Goal: Task Accomplishment & Management: Complete application form

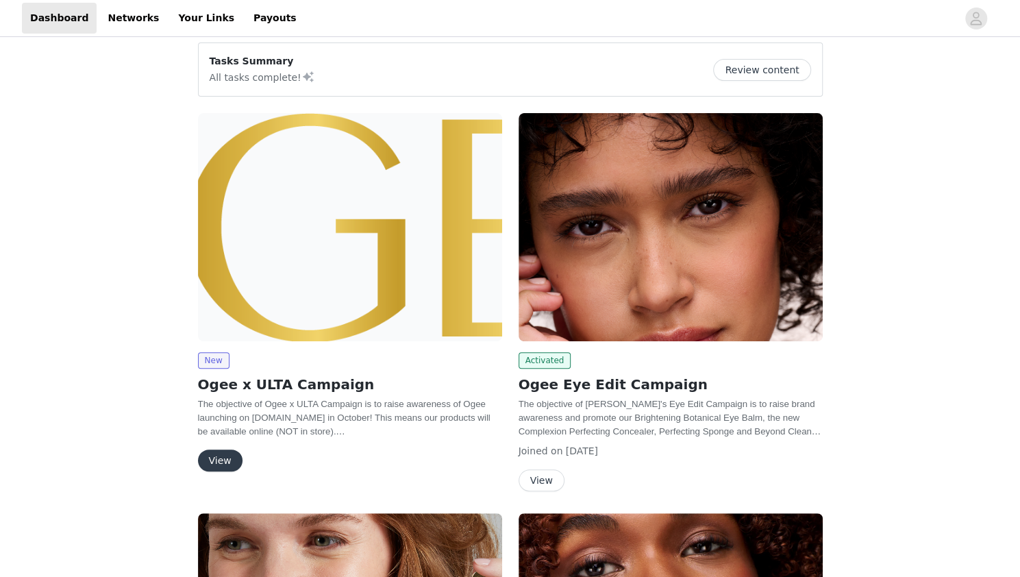
scroll to position [119, 0]
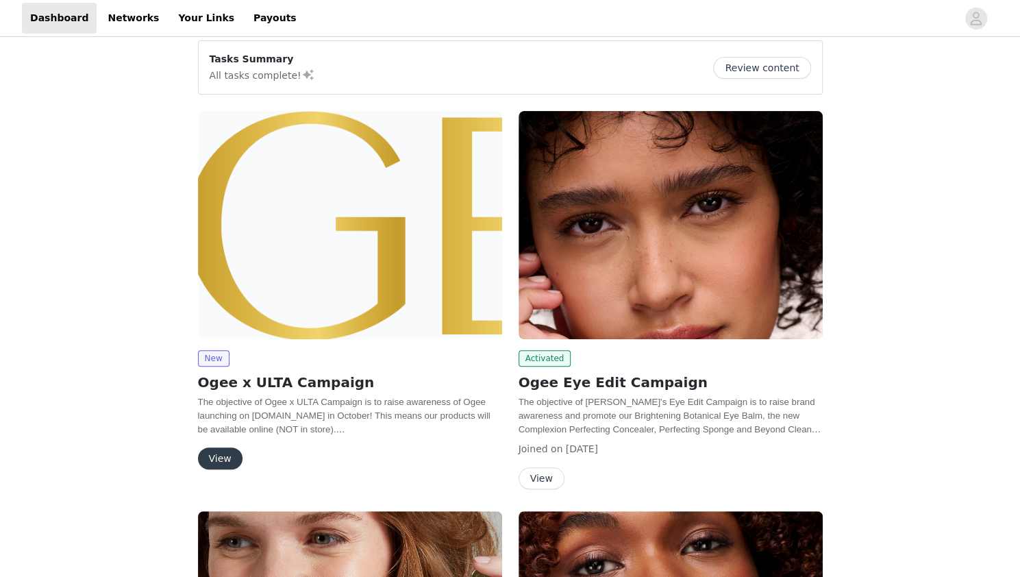
click at [211, 458] on button "View" at bounding box center [220, 458] width 45 height 22
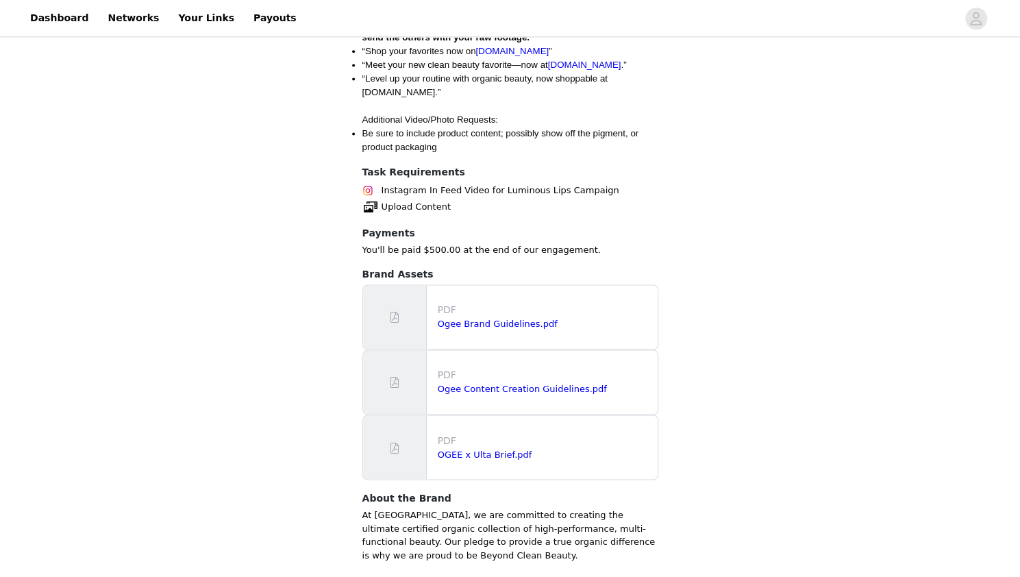
scroll to position [1154, 0]
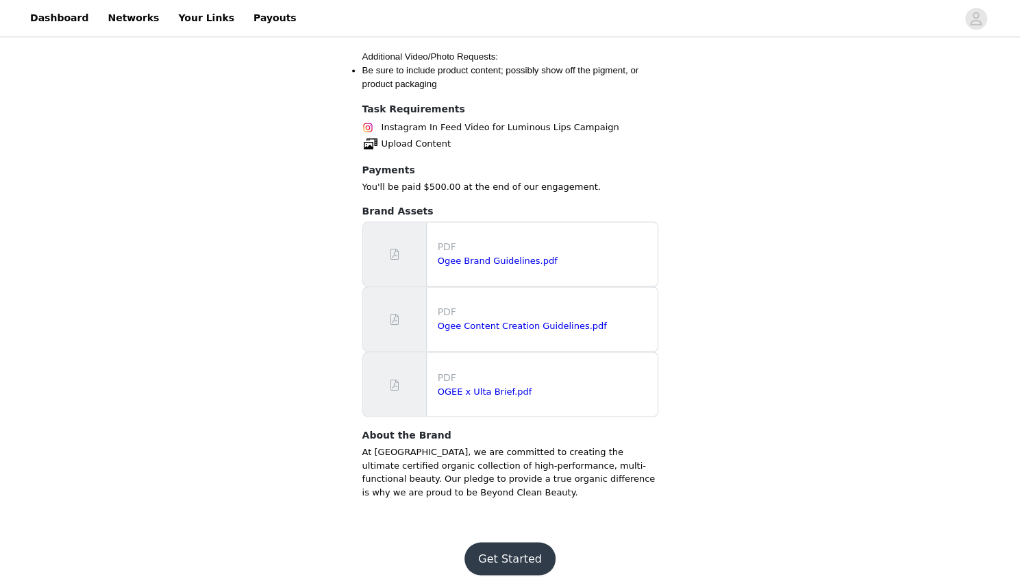
click at [508, 542] on button "Get Started" at bounding box center [509, 558] width 91 height 33
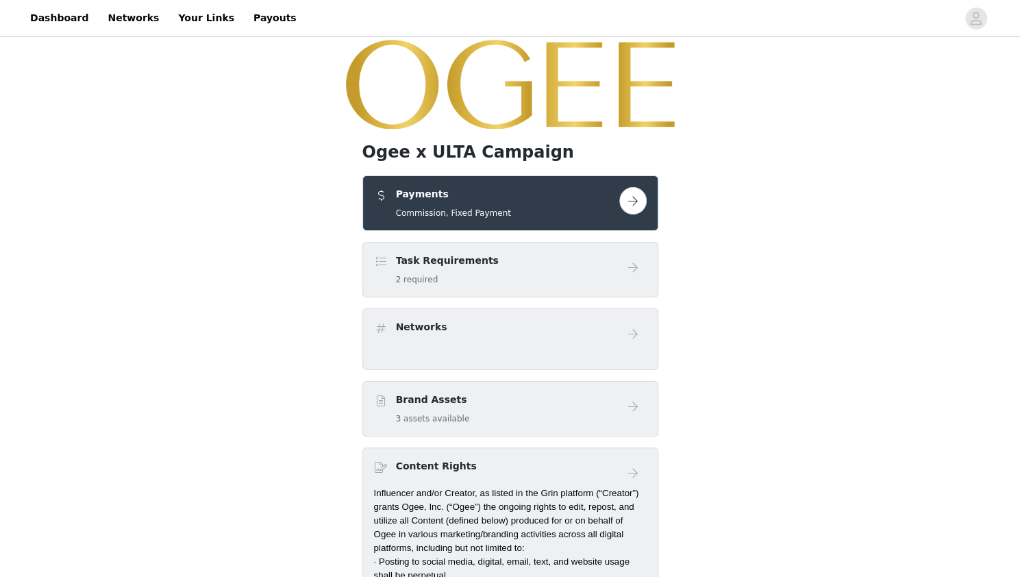
click at [539, 276] on div "Task Requirements 2 required" at bounding box center [496, 269] width 245 height 32
click at [630, 201] on button "button" at bounding box center [632, 200] width 27 height 27
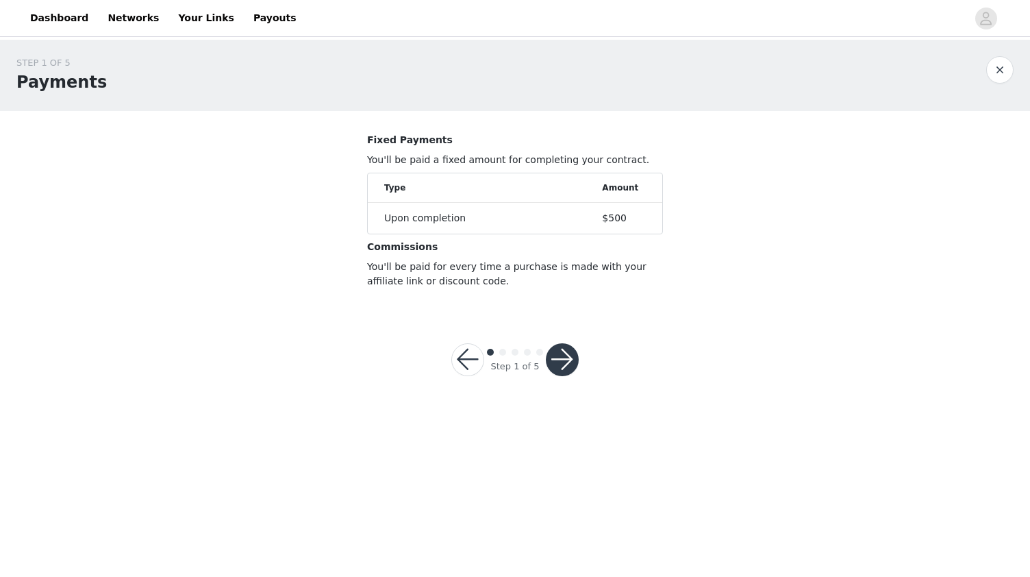
click at [569, 361] on button "button" at bounding box center [562, 359] width 33 height 33
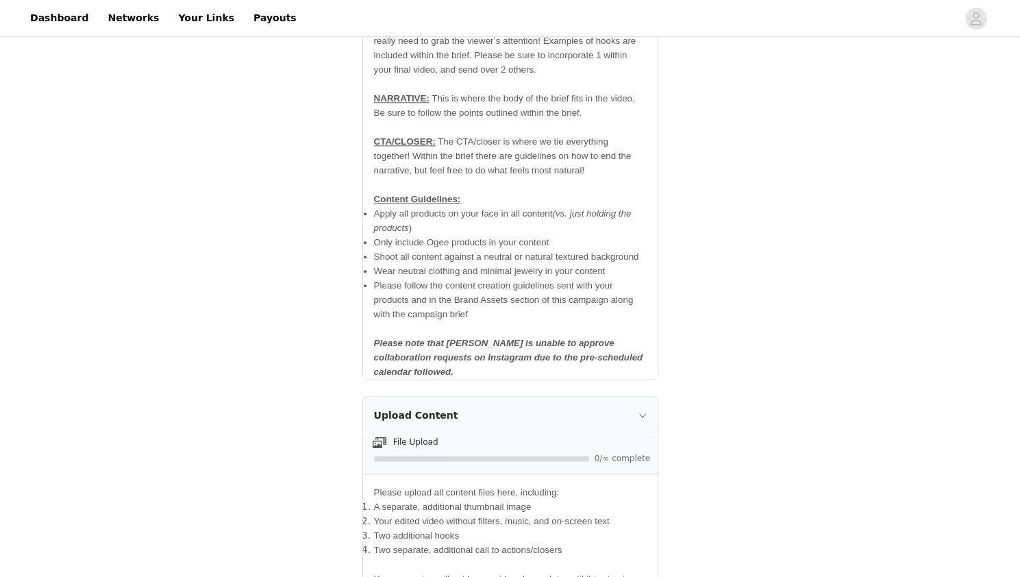
scroll to position [956, 0]
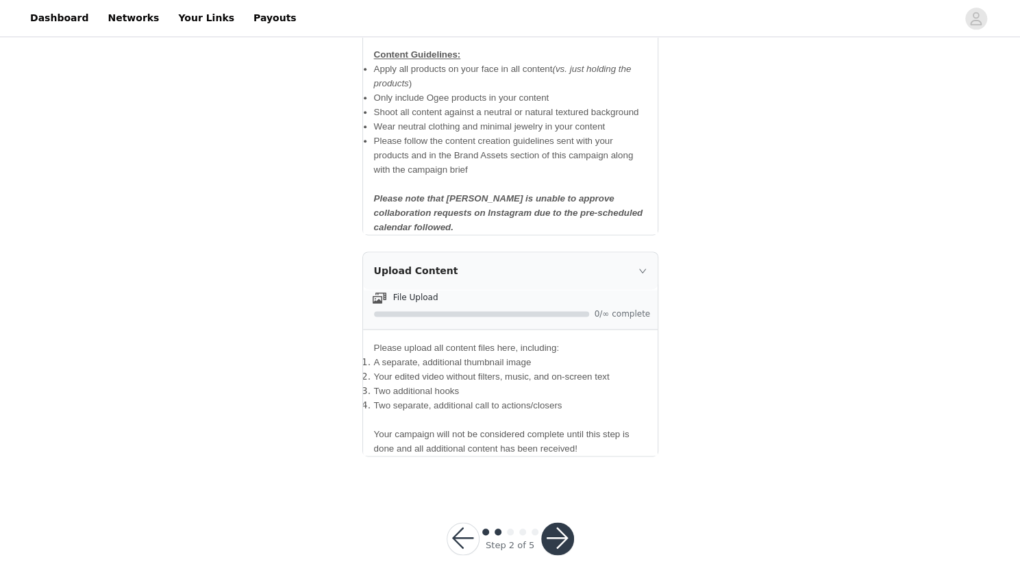
click at [554, 524] on button "button" at bounding box center [557, 538] width 33 height 33
click at [554, 524] on div at bounding box center [557, 538] width 33 height 33
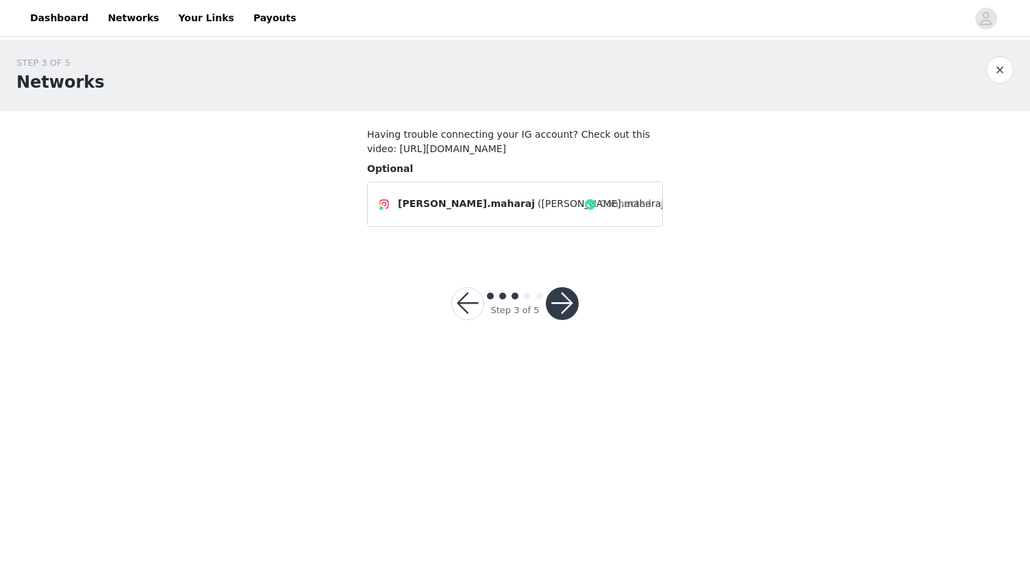
click at [565, 304] on button "button" at bounding box center [562, 303] width 33 height 33
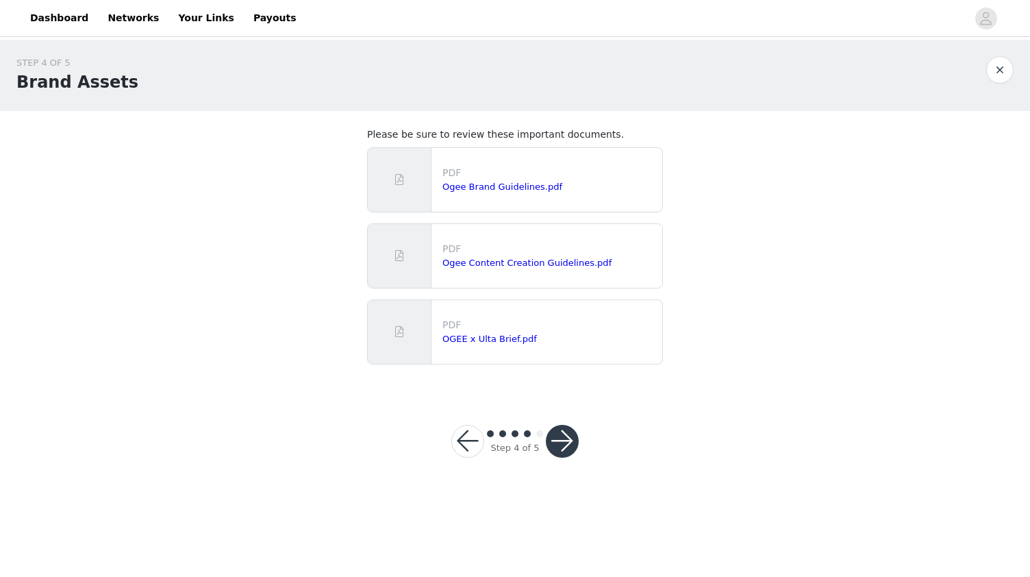
click at [560, 436] on button "button" at bounding box center [562, 441] width 33 height 33
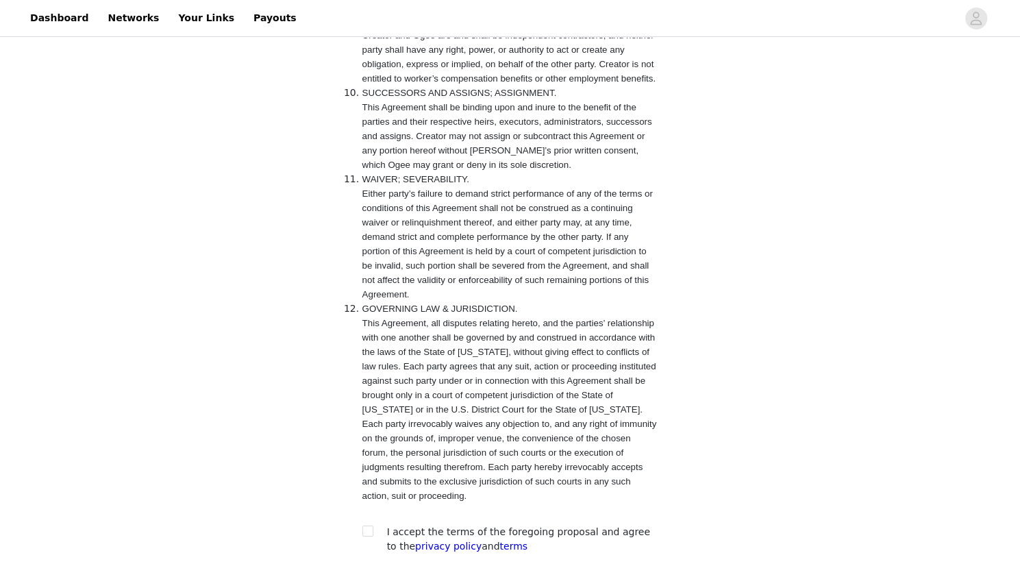
scroll to position [2837, 0]
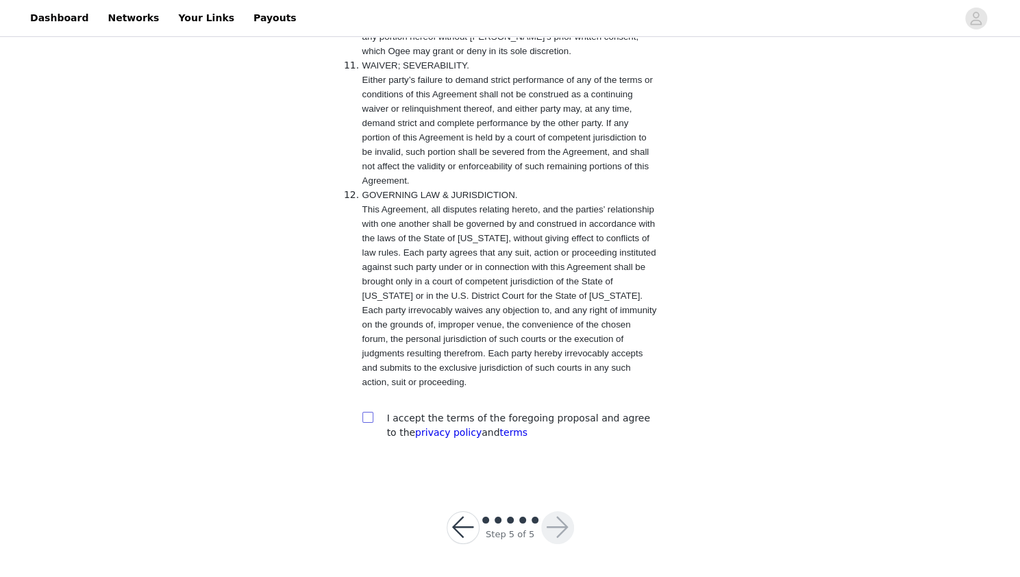
click at [366, 419] on input "checkbox" at bounding box center [367, 417] width 10 height 10
checkbox input "true"
click at [562, 531] on button "button" at bounding box center [557, 527] width 33 height 33
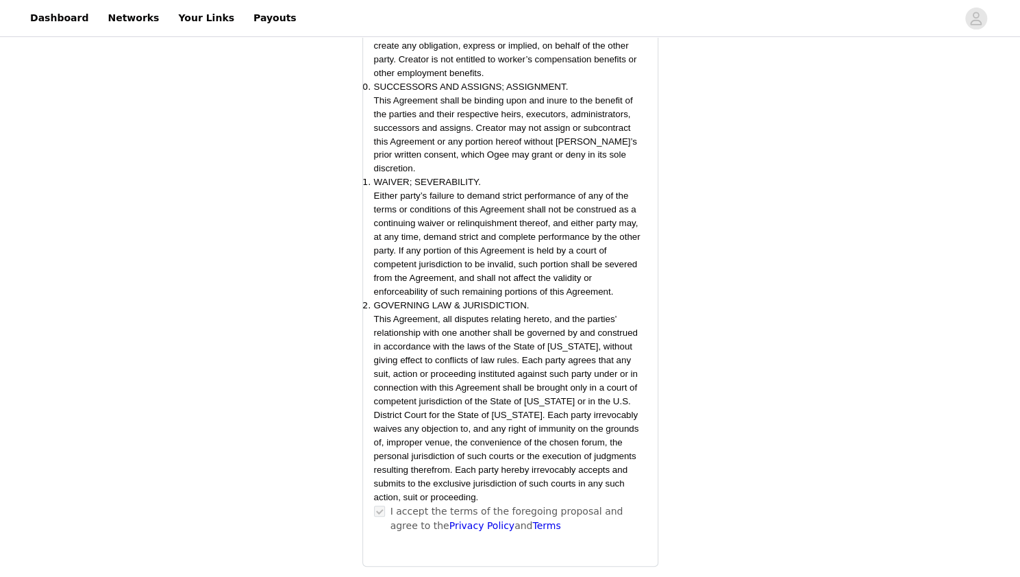
scroll to position [3298, 0]
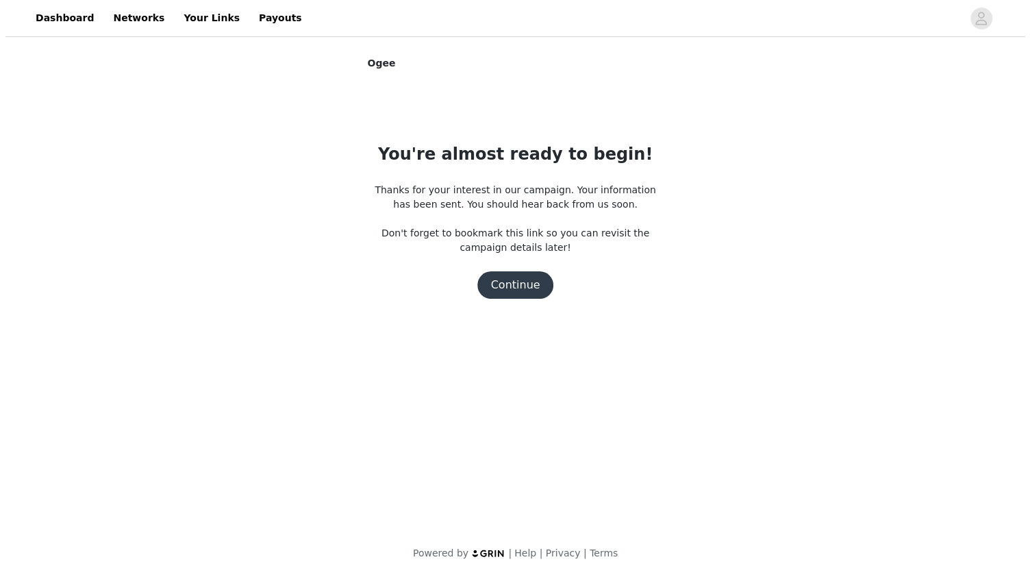
scroll to position [0, 0]
click at [525, 287] on button "Continue" at bounding box center [515, 284] width 77 height 27
